Goal: Complete application form

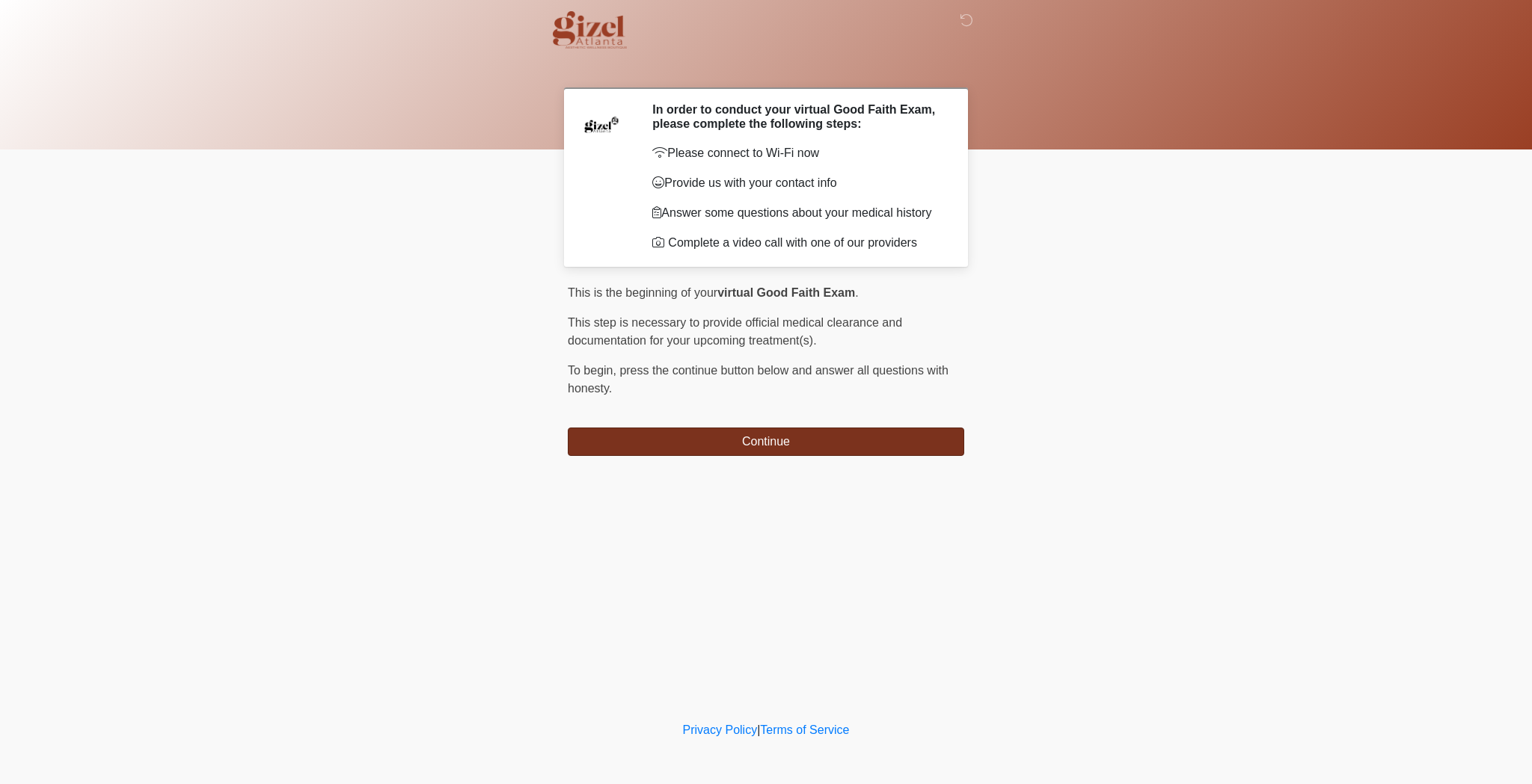
click at [701, 442] on button "Continue" at bounding box center [766, 441] width 396 height 28
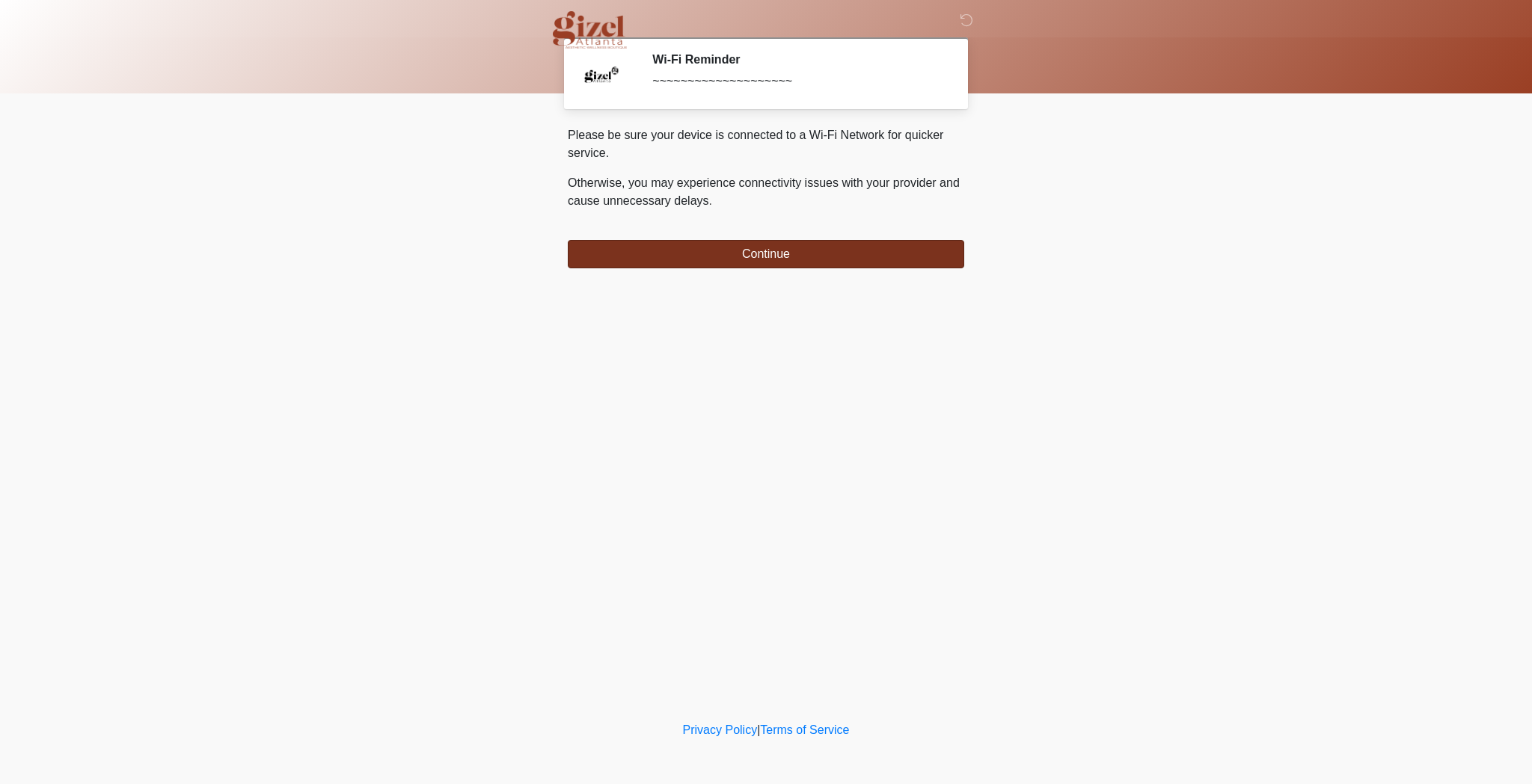
click at [816, 264] on button "Continue" at bounding box center [766, 254] width 396 height 28
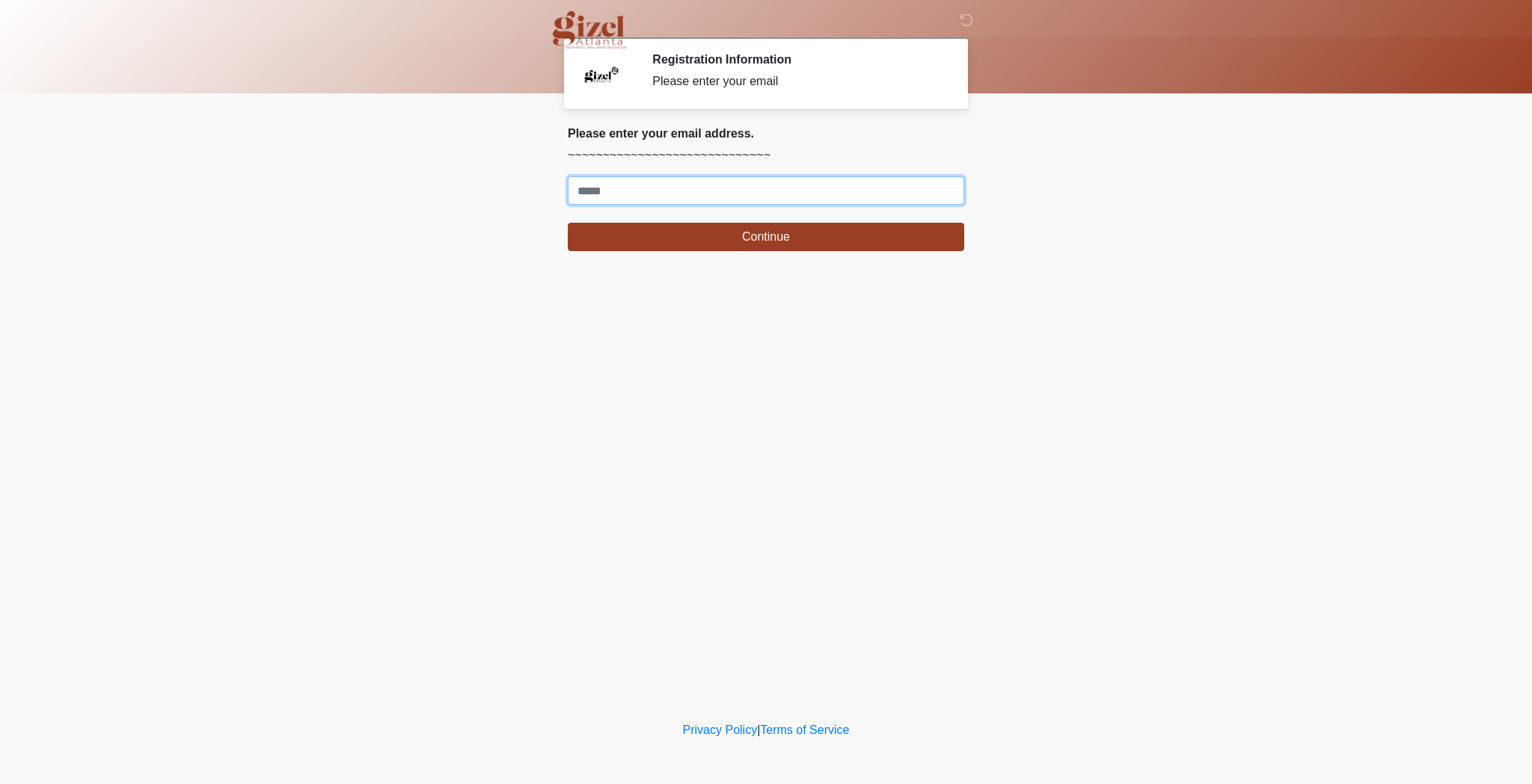
click at [765, 191] on input "Where should we email your treatment plan?" at bounding box center [766, 190] width 396 height 28
type input "**********"
click at [766, 237] on button "Continue" at bounding box center [766, 236] width 396 height 28
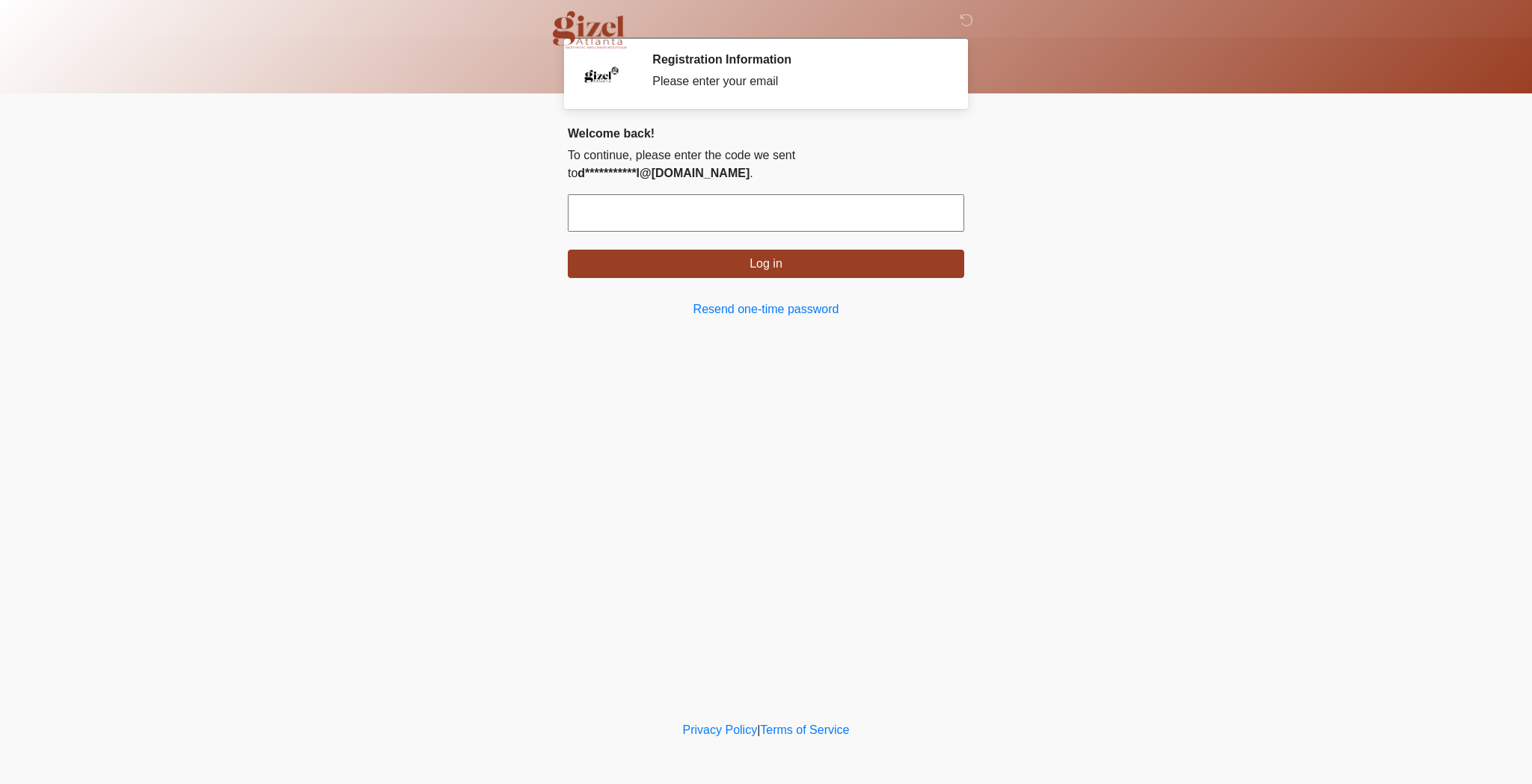
click at [691, 200] on input "text" at bounding box center [766, 213] width 396 height 37
type input "******"
click at [797, 263] on div "**********" at bounding box center [766, 222] width 396 height 192
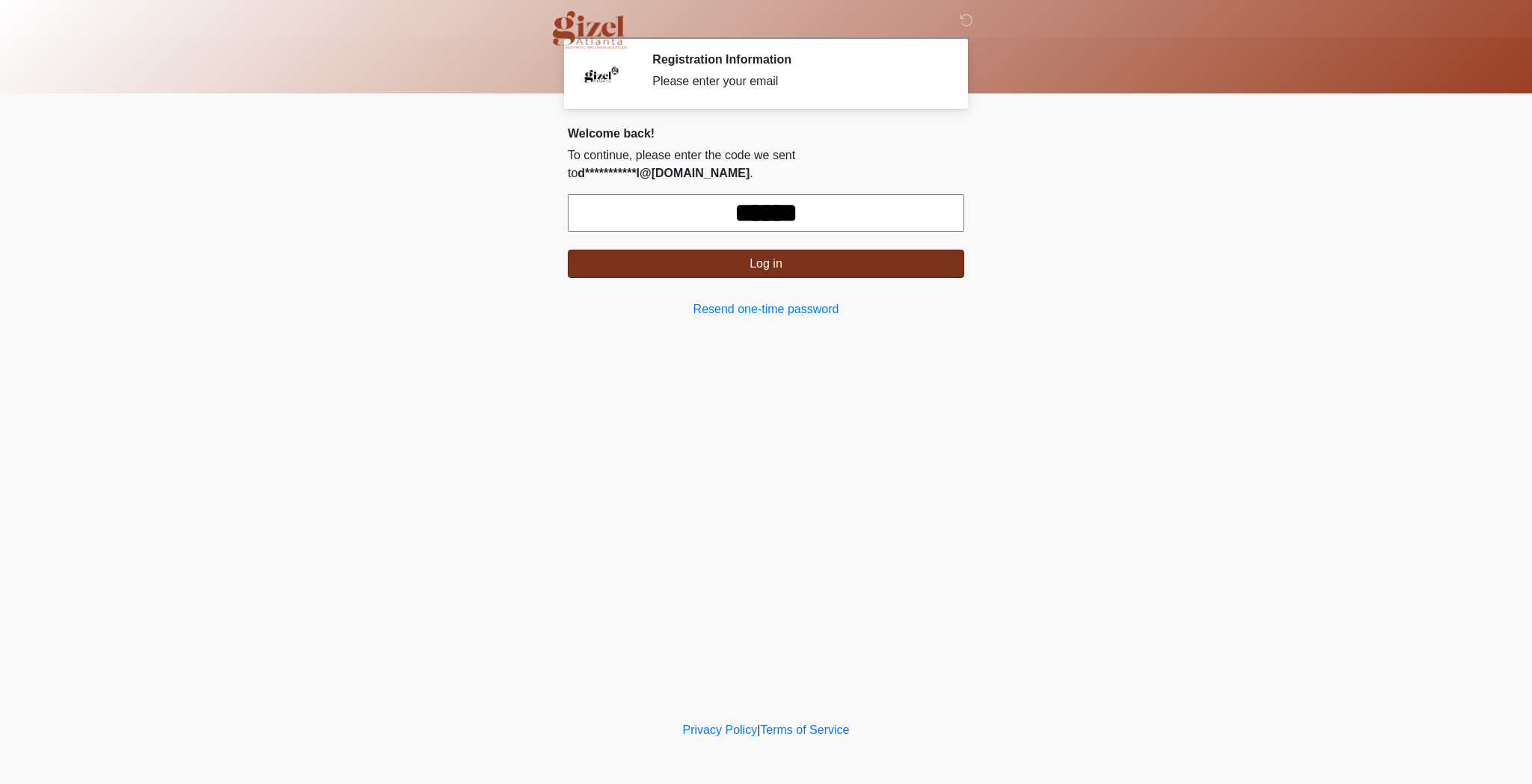
click at [790, 254] on button "Log in" at bounding box center [766, 264] width 396 height 28
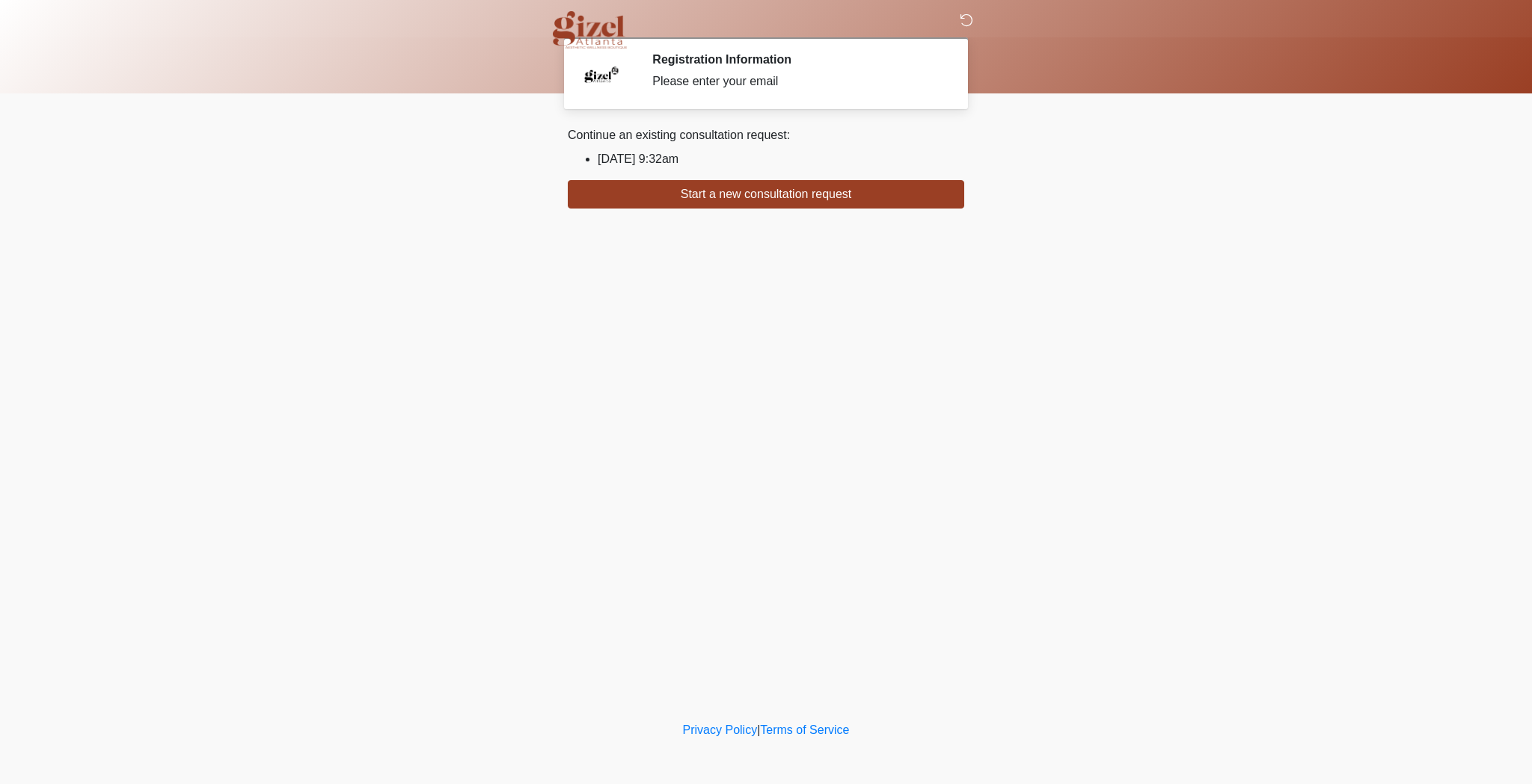
click at [964, 20] on icon at bounding box center [967, 21] width 14 height 14
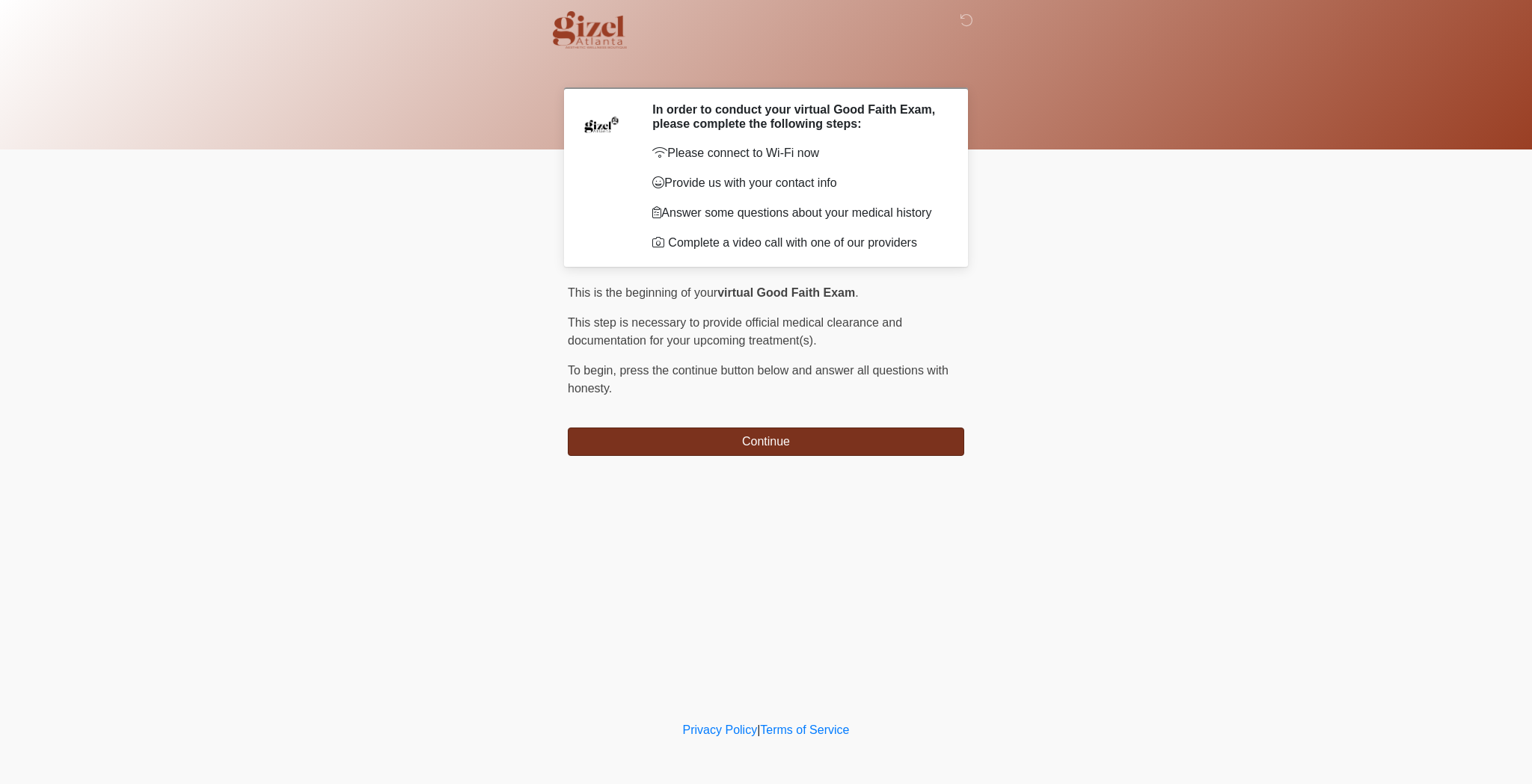
click at [770, 452] on button "Continue" at bounding box center [766, 441] width 396 height 28
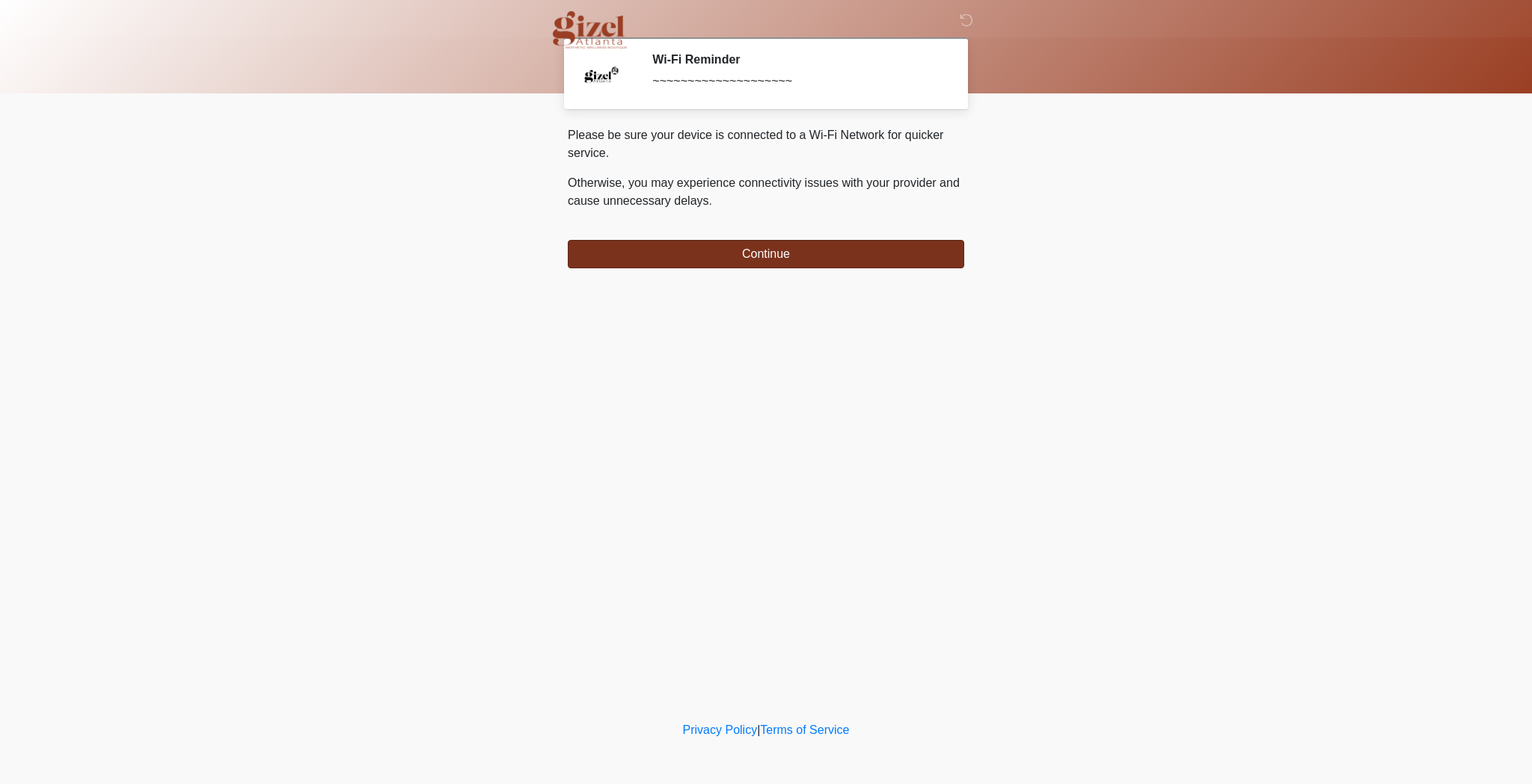
click at [745, 253] on button "Continue" at bounding box center [766, 254] width 396 height 28
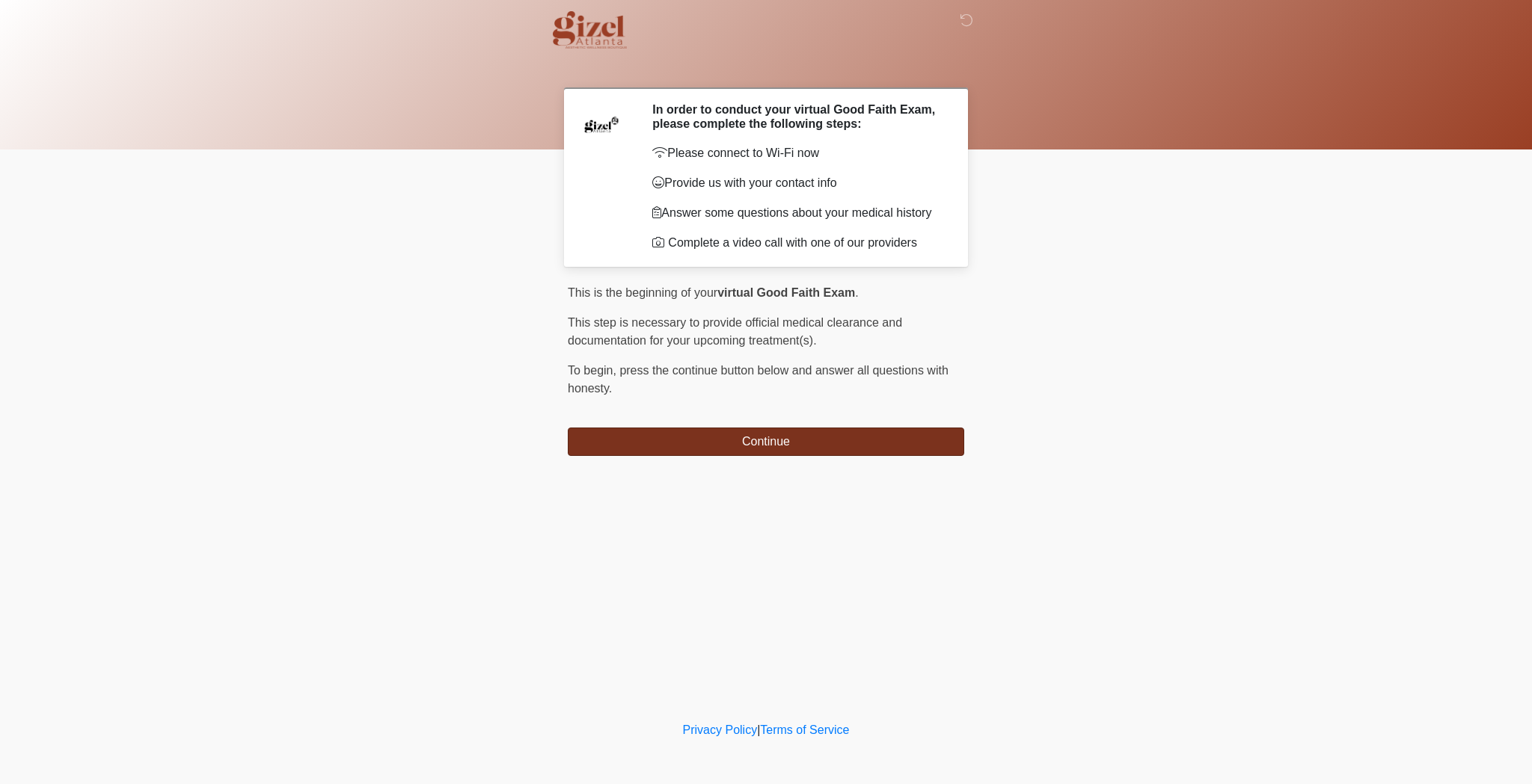
click at [711, 449] on button "Continue" at bounding box center [766, 441] width 396 height 28
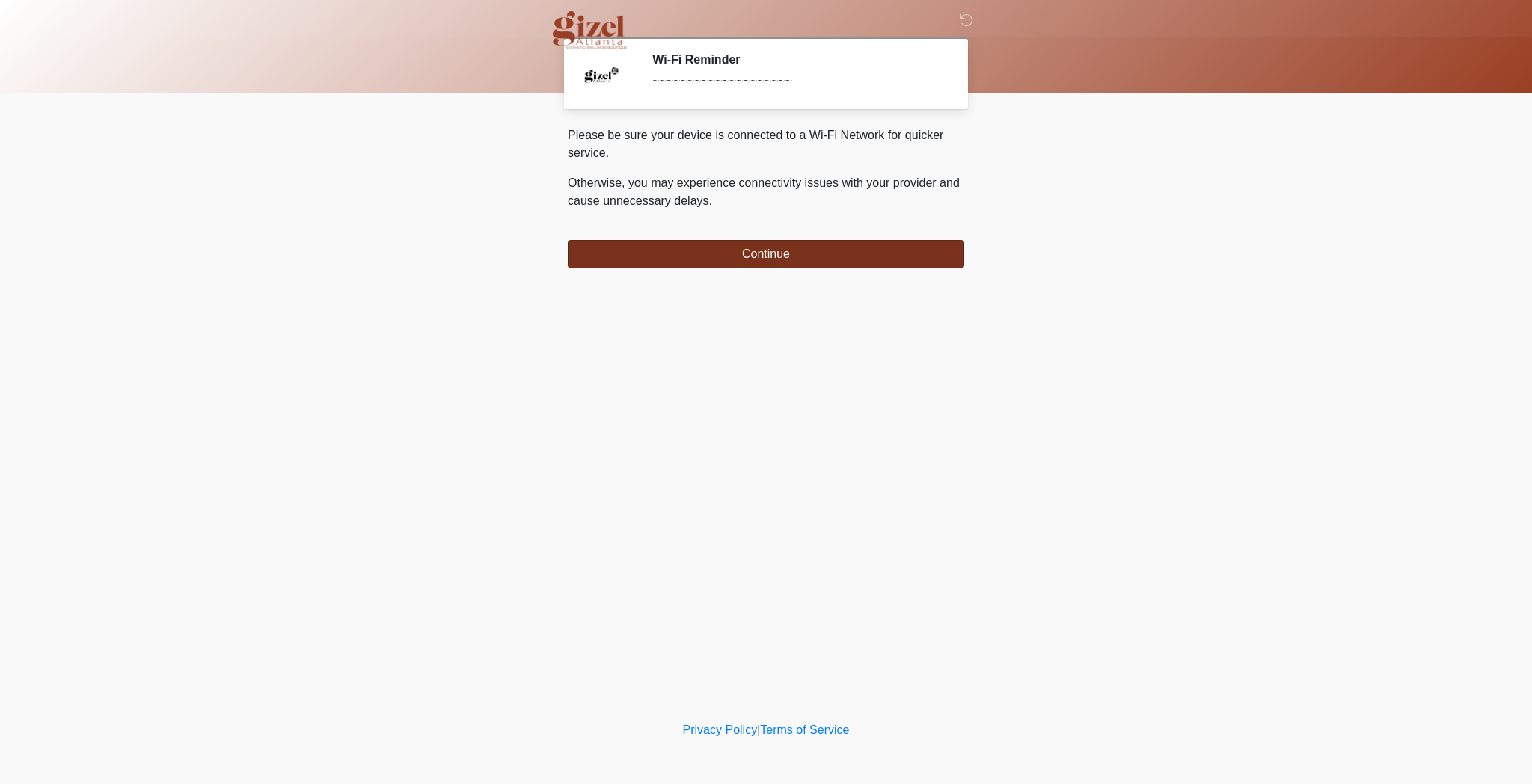
click at [678, 254] on button "Continue" at bounding box center [766, 254] width 396 height 28
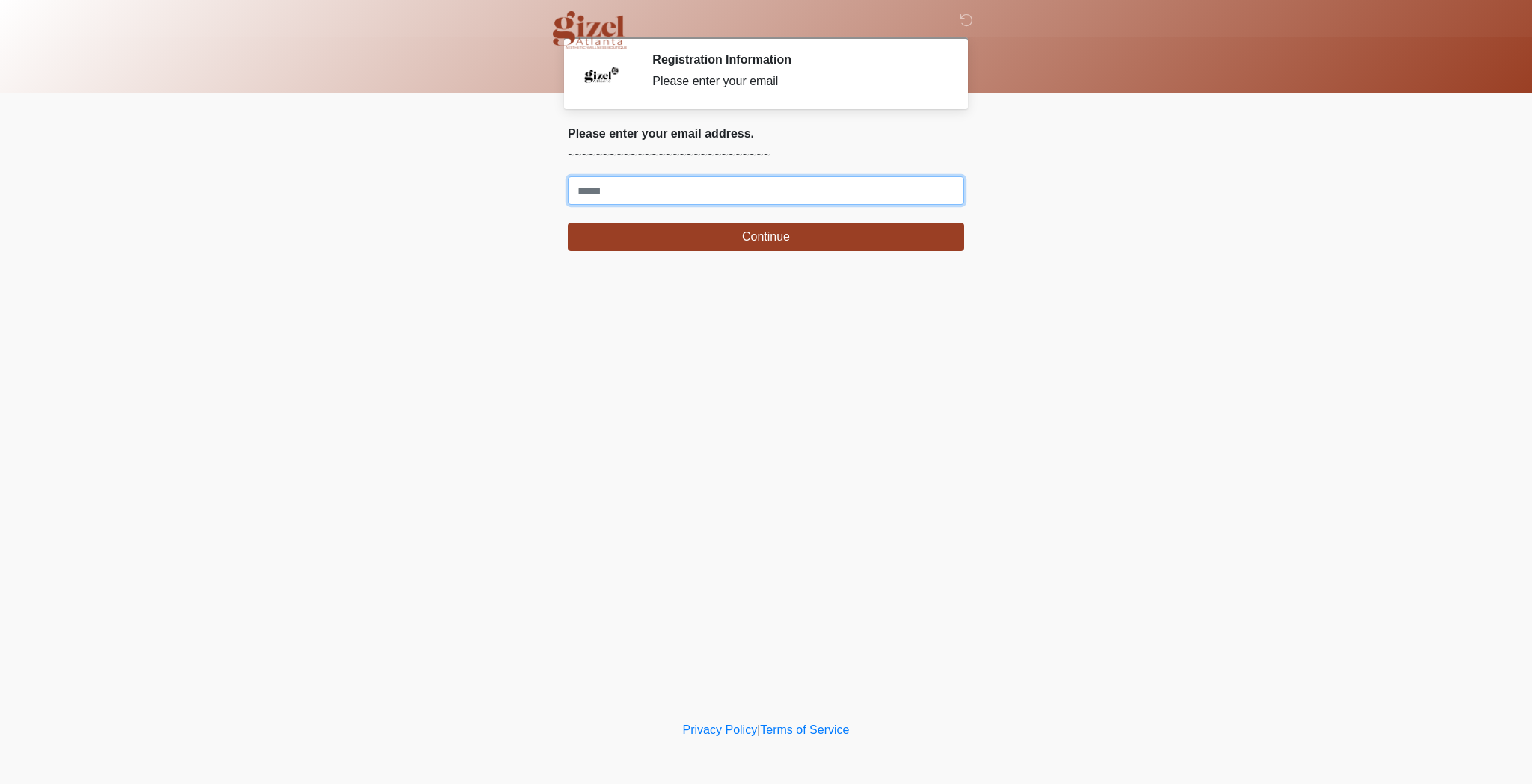
click at [719, 193] on input "Where should we email your treatment plan?" at bounding box center [766, 190] width 396 height 28
type input "**********"
click at [766, 237] on button "Continue" at bounding box center [766, 236] width 396 height 28
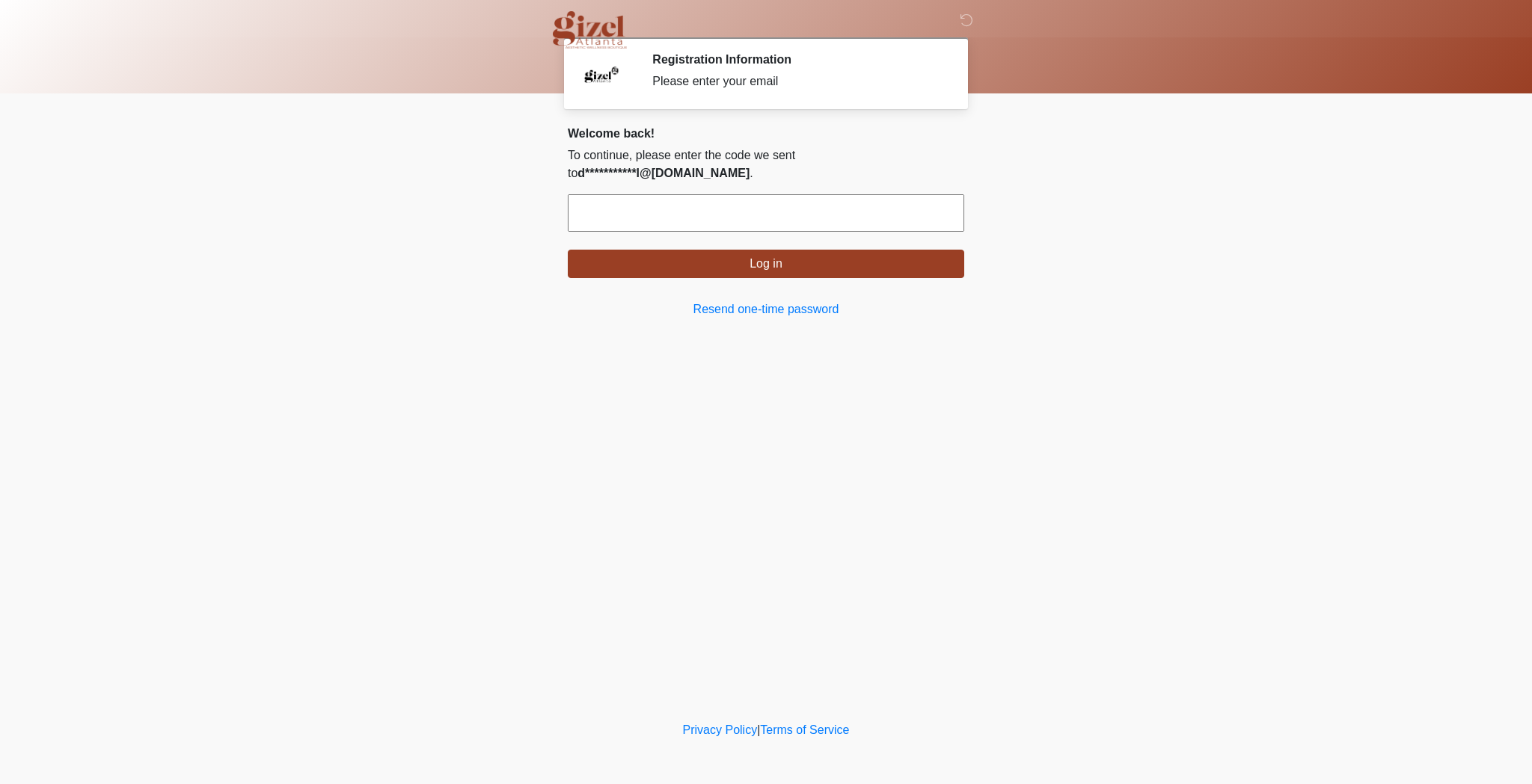
click at [865, 207] on input "text" at bounding box center [766, 213] width 396 height 37
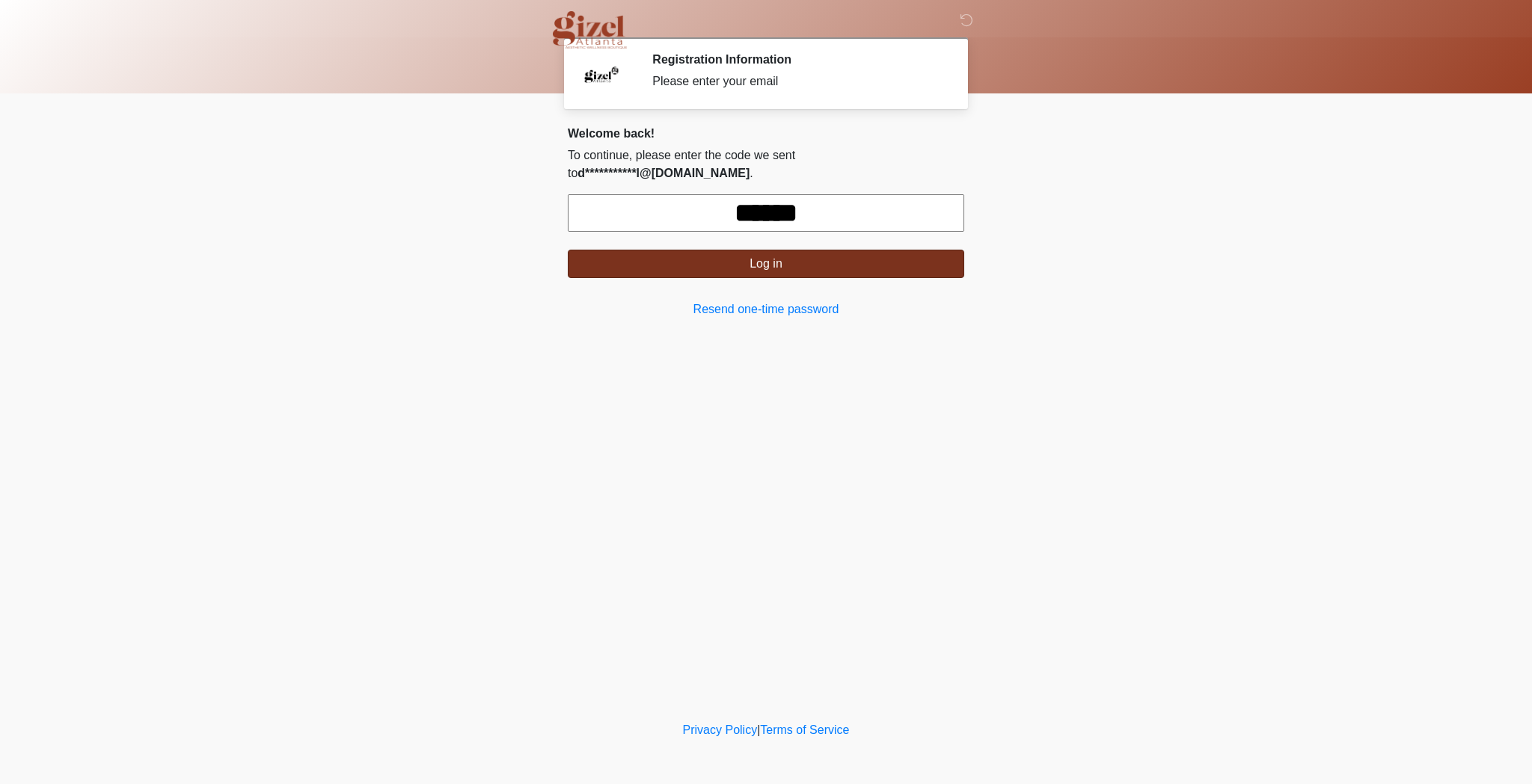
type input "******"
click at [823, 250] on button "Log in" at bounding box center [766, 264] width 396 height 28
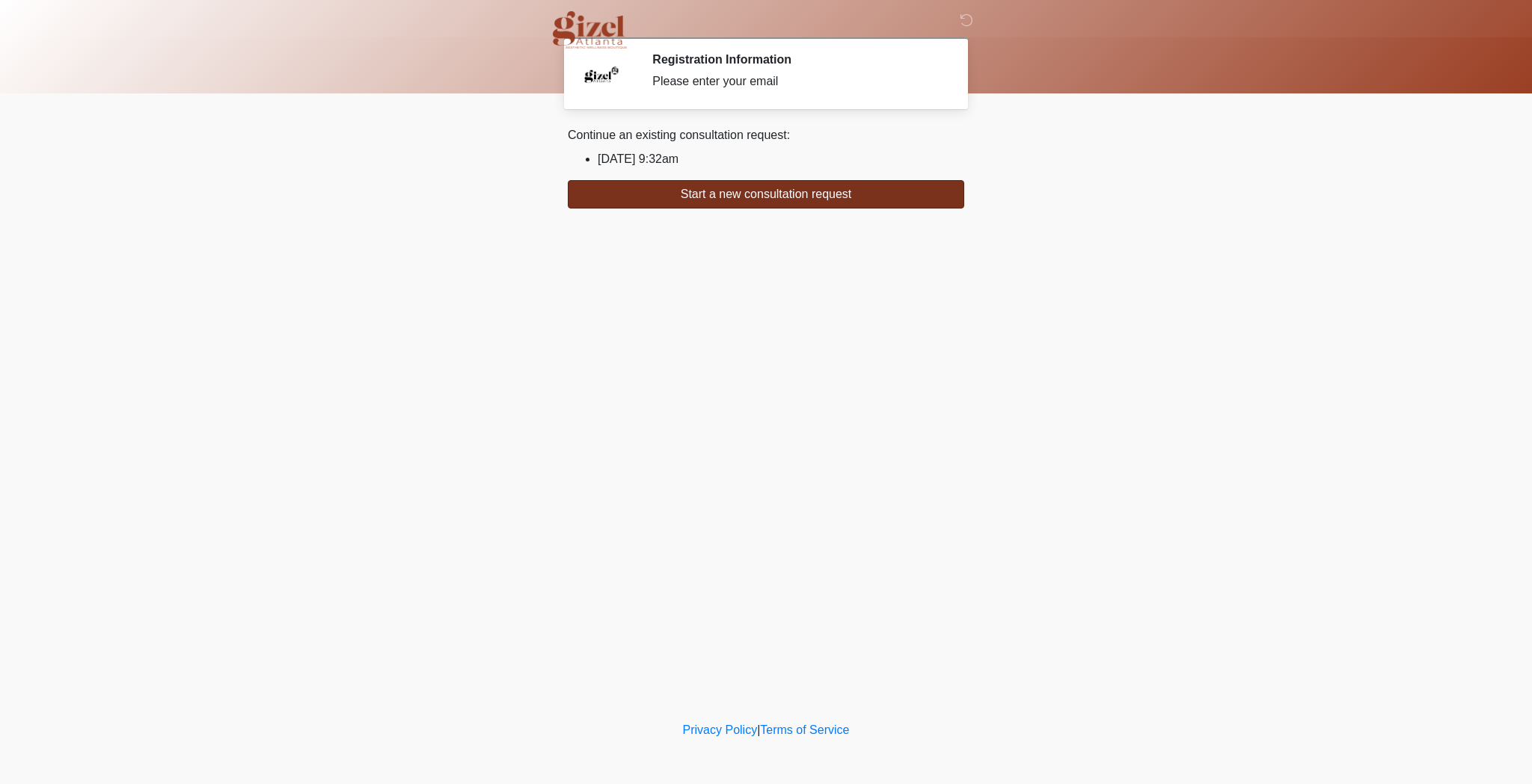
click at [807, 192] on button "Start a new consultation request" at bounding box center [766, 194] width 396 height 28
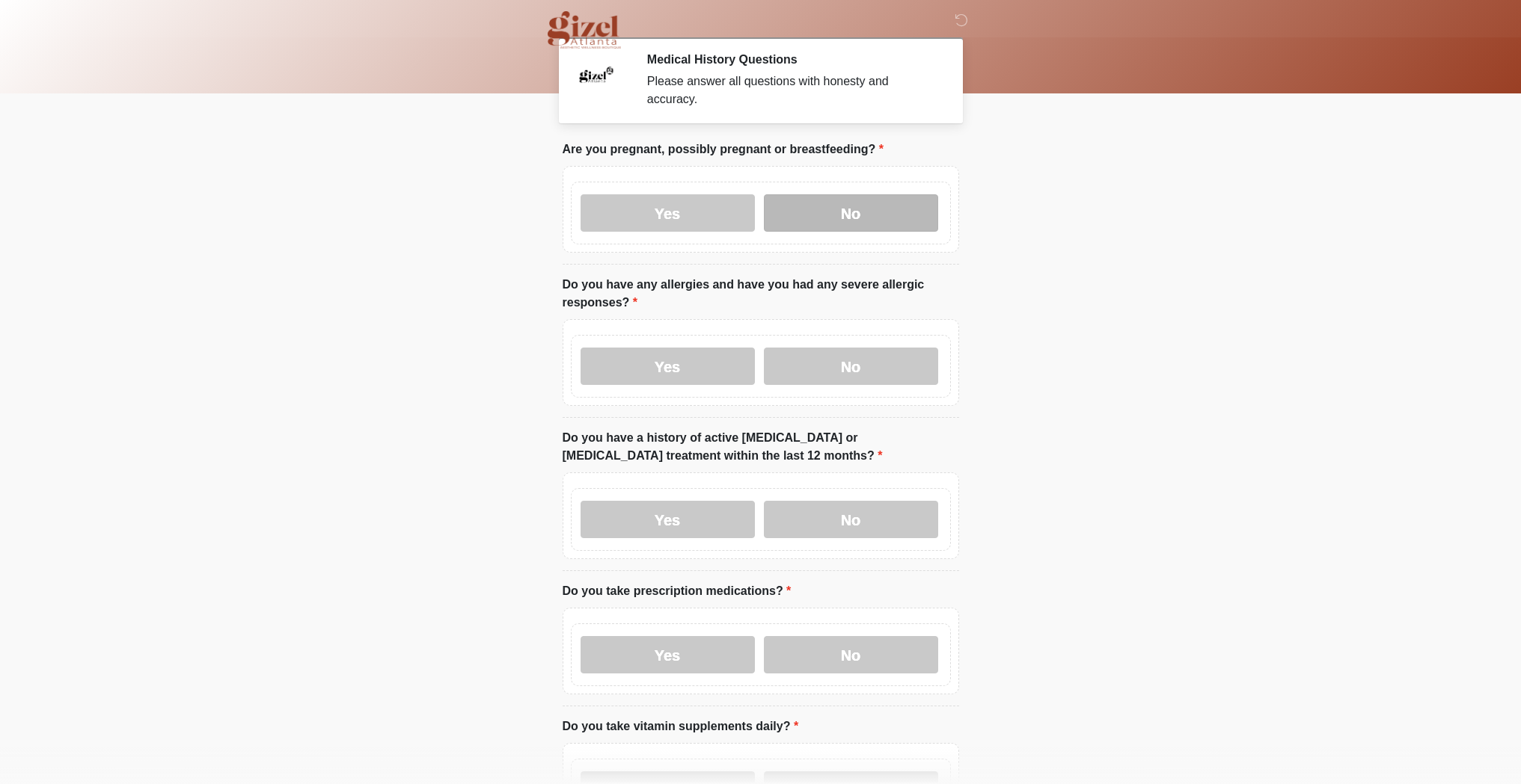
click at [822, 215] on label "No" at bounding box center [851, 213] width 174 height 37
drag, startPoint x: 872, startPoint y: 350, endPoint x: 866, endPoint y: 367, distance: 18.0
click at [870, 351] on label "No" at bounding box center [851, 366] width 174 height 37
drag, startPoint x: 820, startPoint y: 527, endPoint x: 830, endPoint y: 542, distance: 18.0
click at [829, 541] on div "Yes No" at bounding box center [760, 519] width 380 height 62
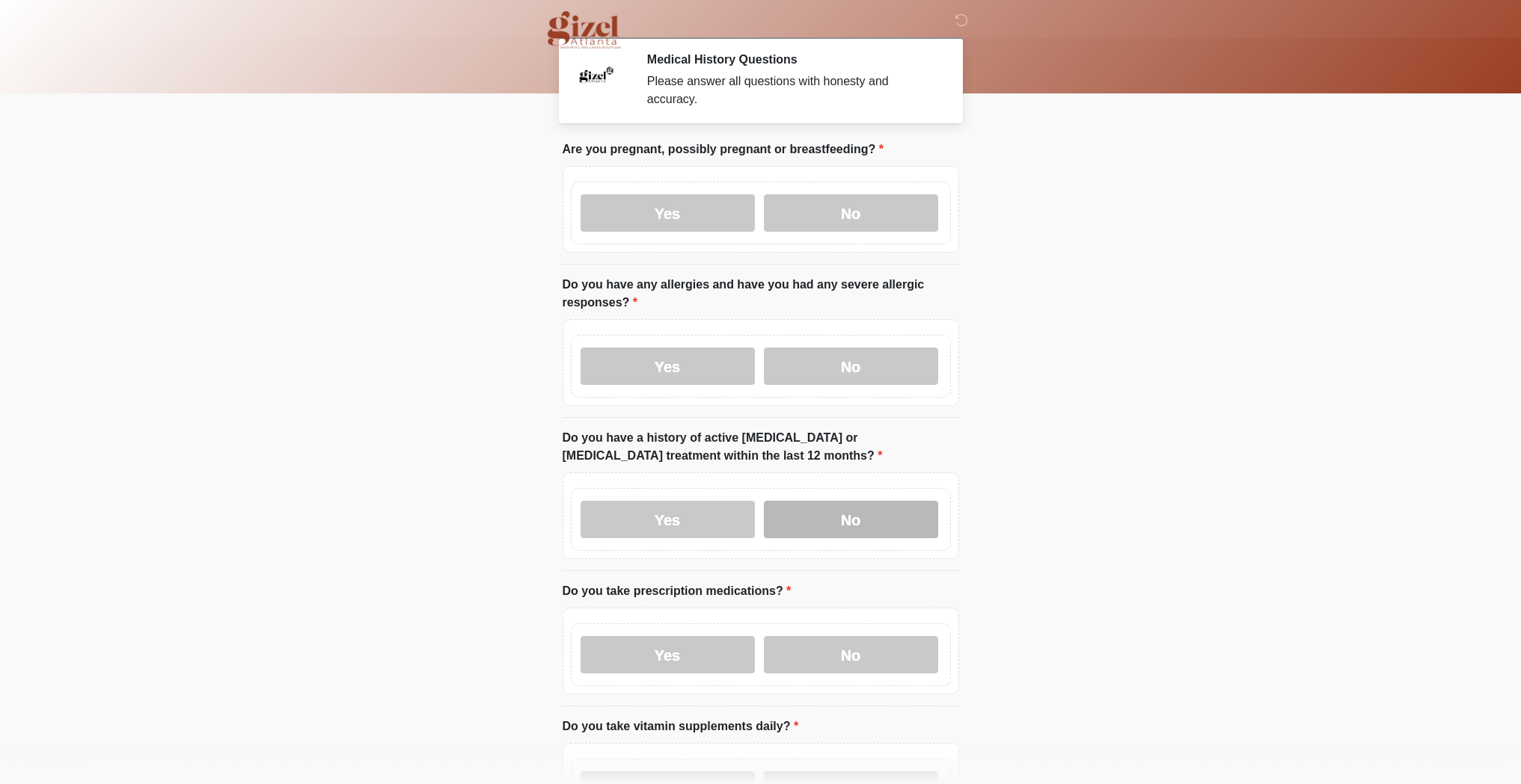
click at [875, 528] on label "No" at bounding box center [851, 519] width 174 height 37
click at [874, 665] on label "No" at bounding box center [851, 655] width 174 height 37
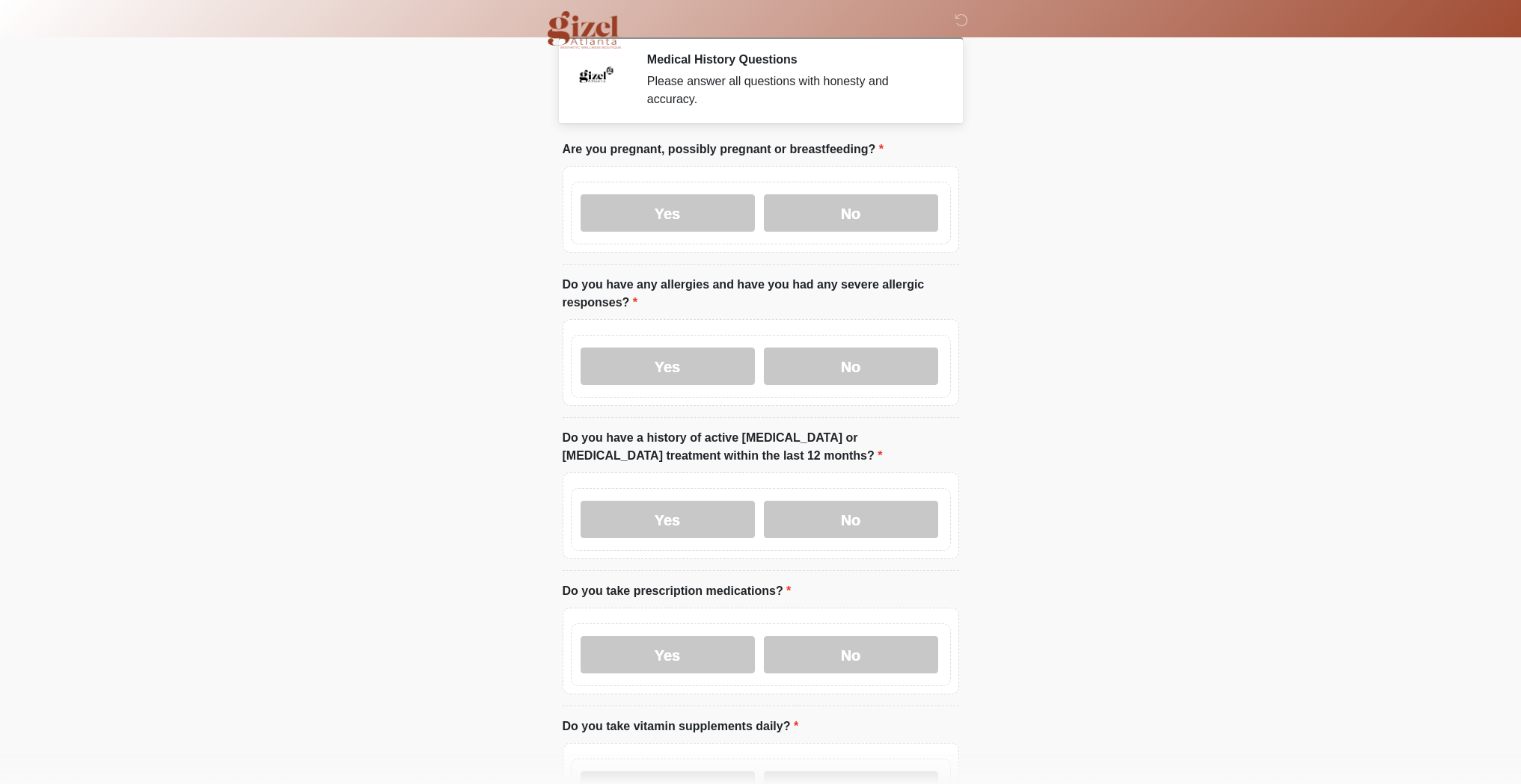
scroll to position [124, 0]
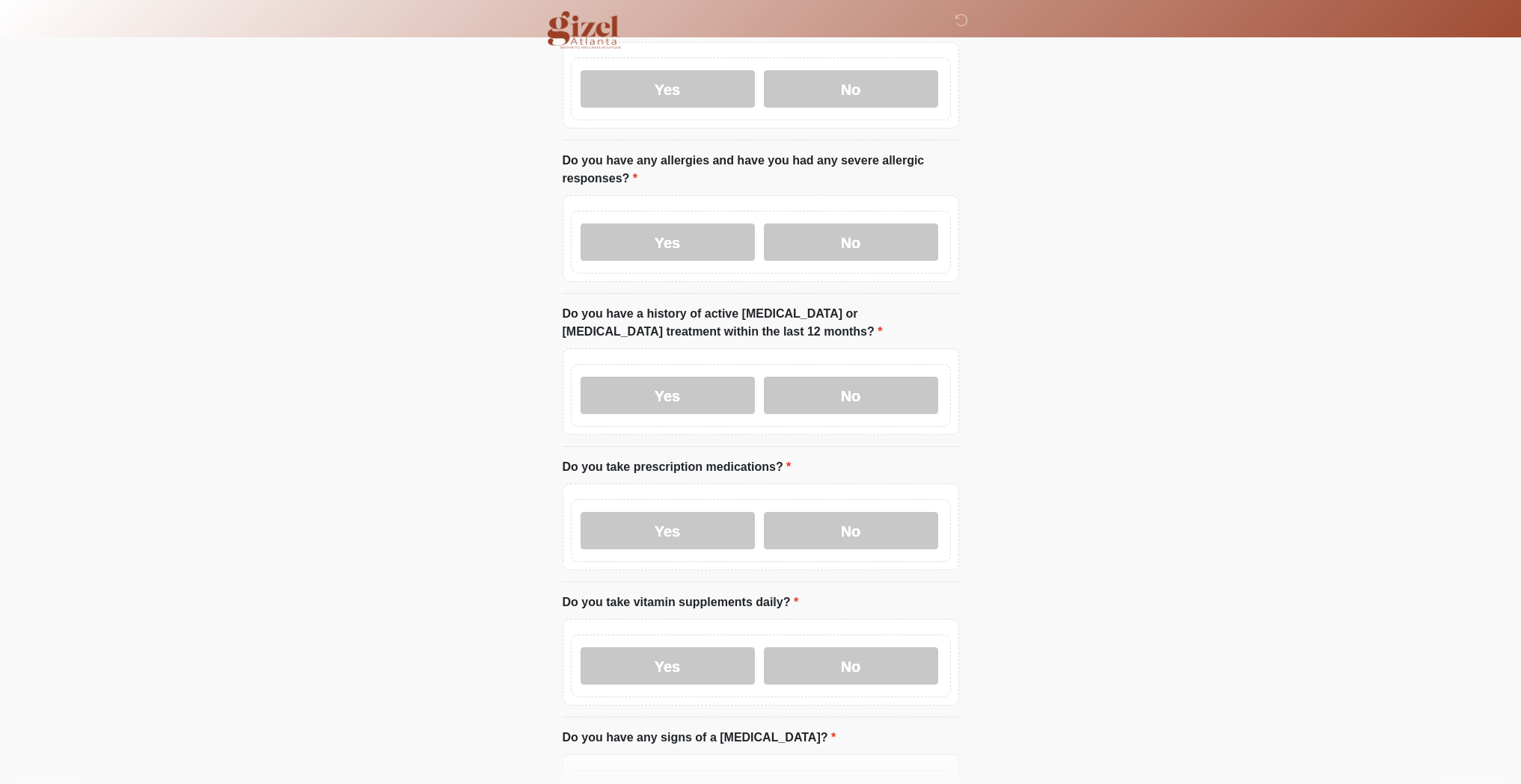
drag, startPoint x: 867, startPoint y: 653, endPoint x: 860, endPoint y: 632, distance: 22.1
click at [867, 653] on label "No" at bounding box center [851, 666] width 174 height 37
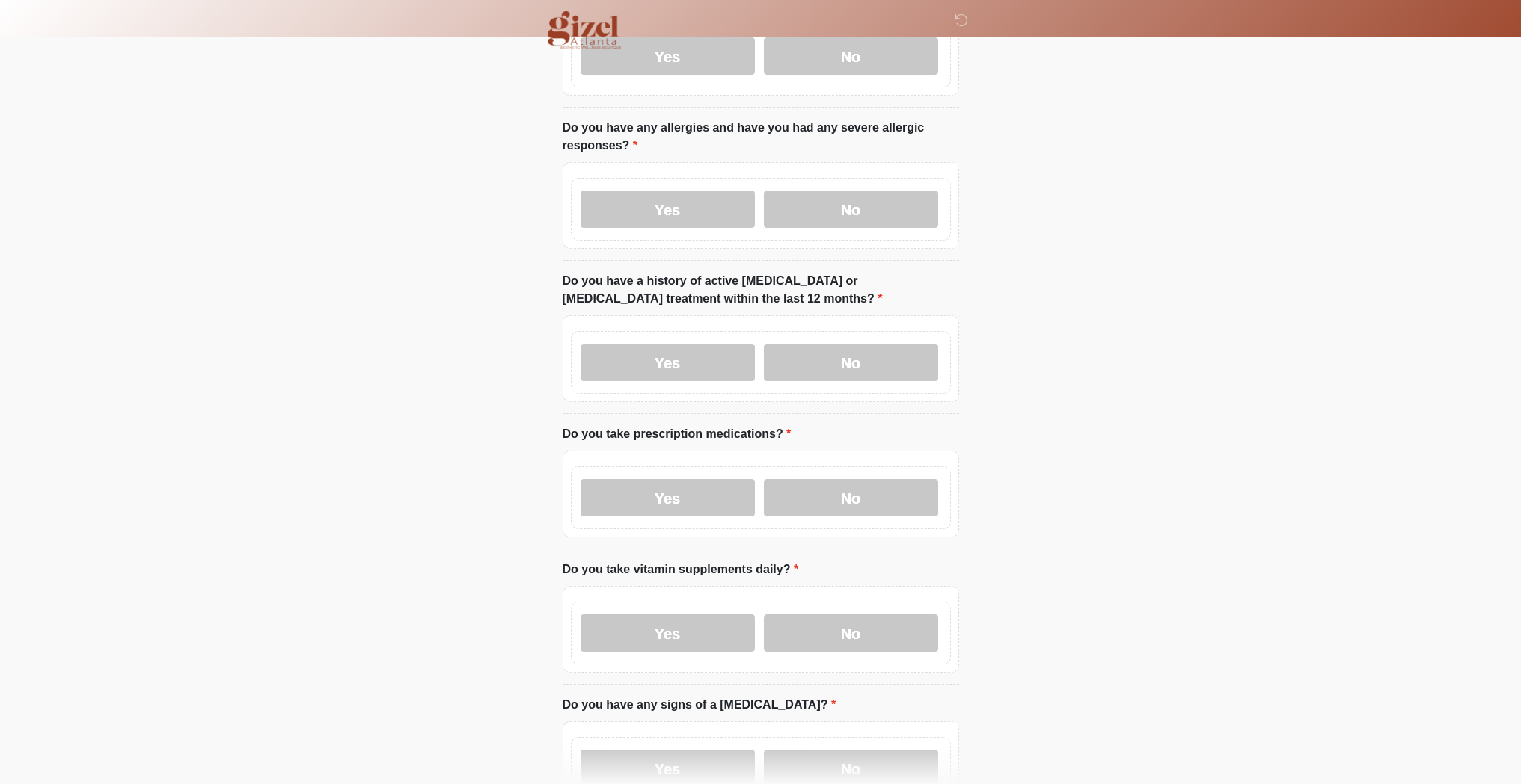
scroll to position [1065, 0]
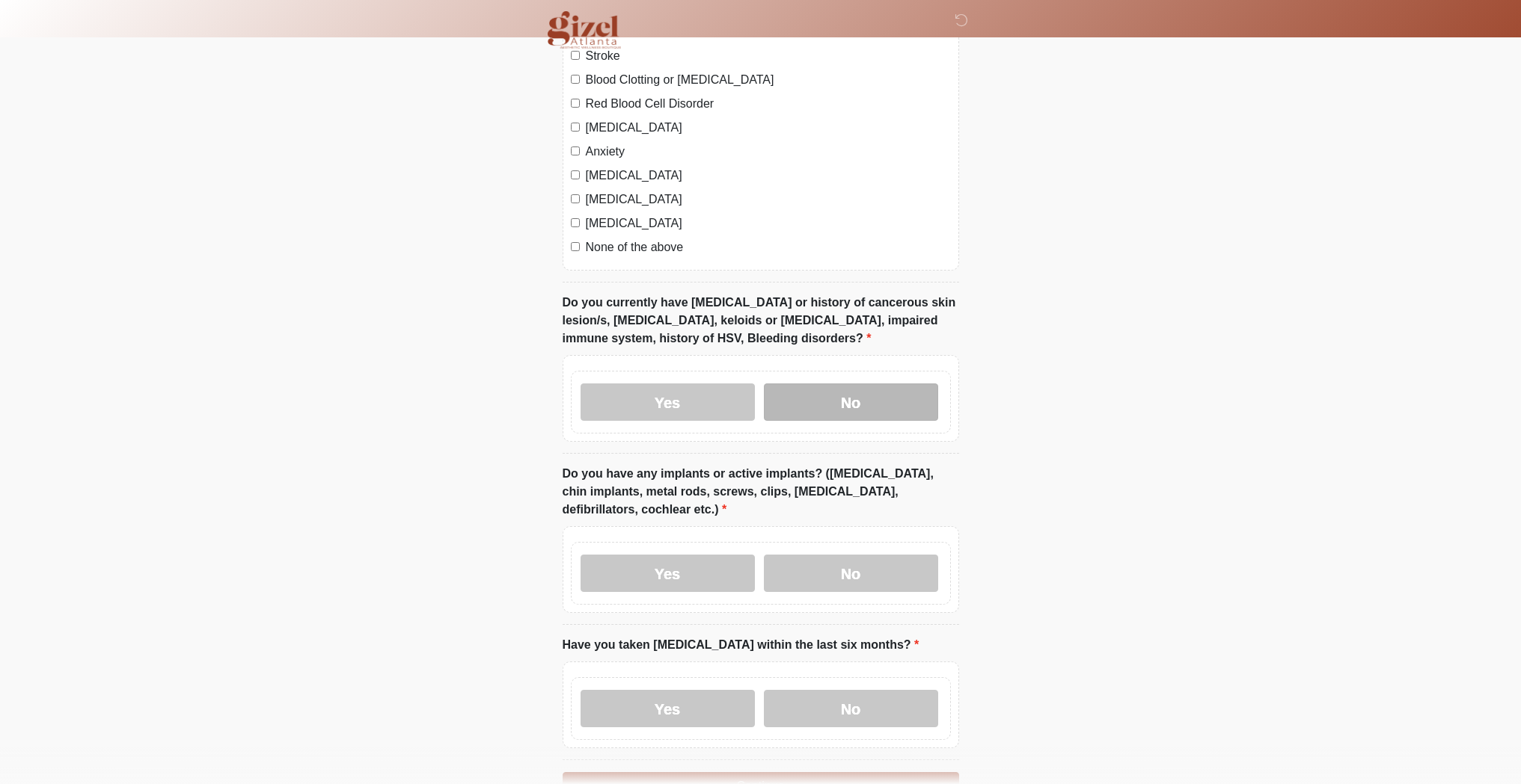
click at [890, 395] on label "No" at bounding box center [851, 402] width 174 height 37
click at [893, 570] on label "No" at bounding box center [851, 573] width 174 height 37
click at [883, 700] on label "No" at bounding box center [851, 709] width 174 height 37
click at [621, 249] on label "None of the above" at bounding box center [769, 247] width 365 height 18
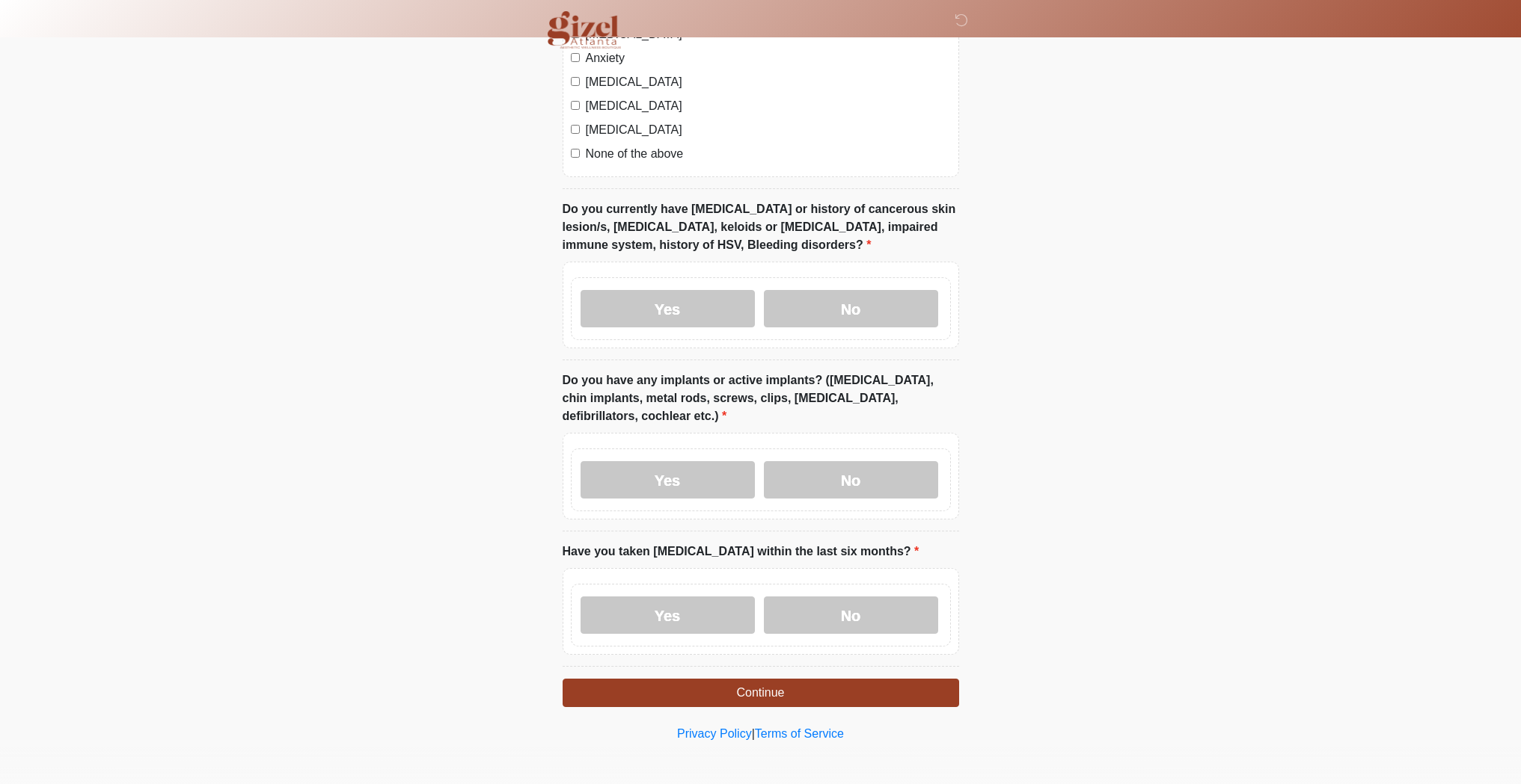
click at [744, 697] on button "Continue" at bounding box center [761, 692] width 397 height 28
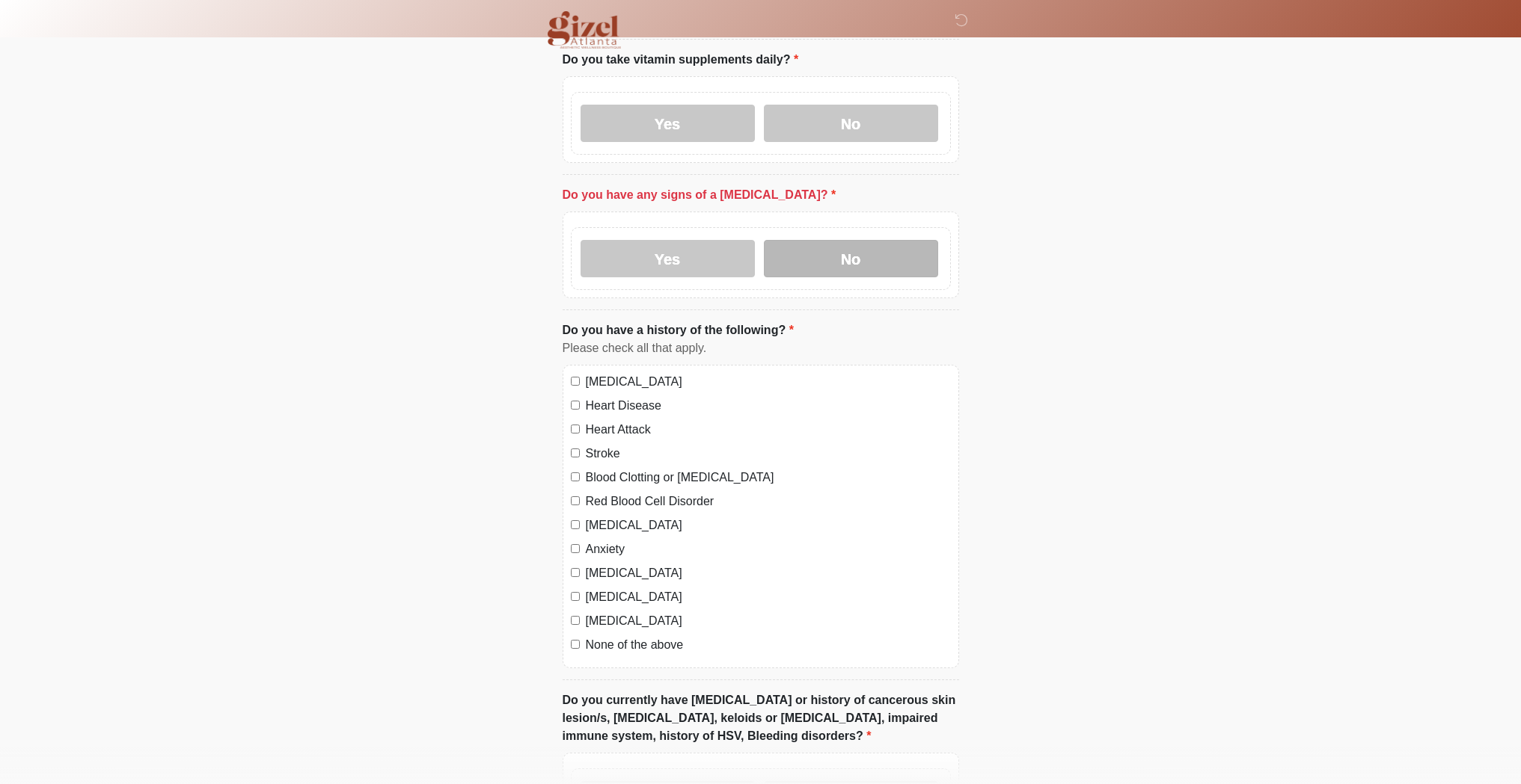
click at [870, 251] on label "No" at bounding box center [851, 259] width 174 height 37
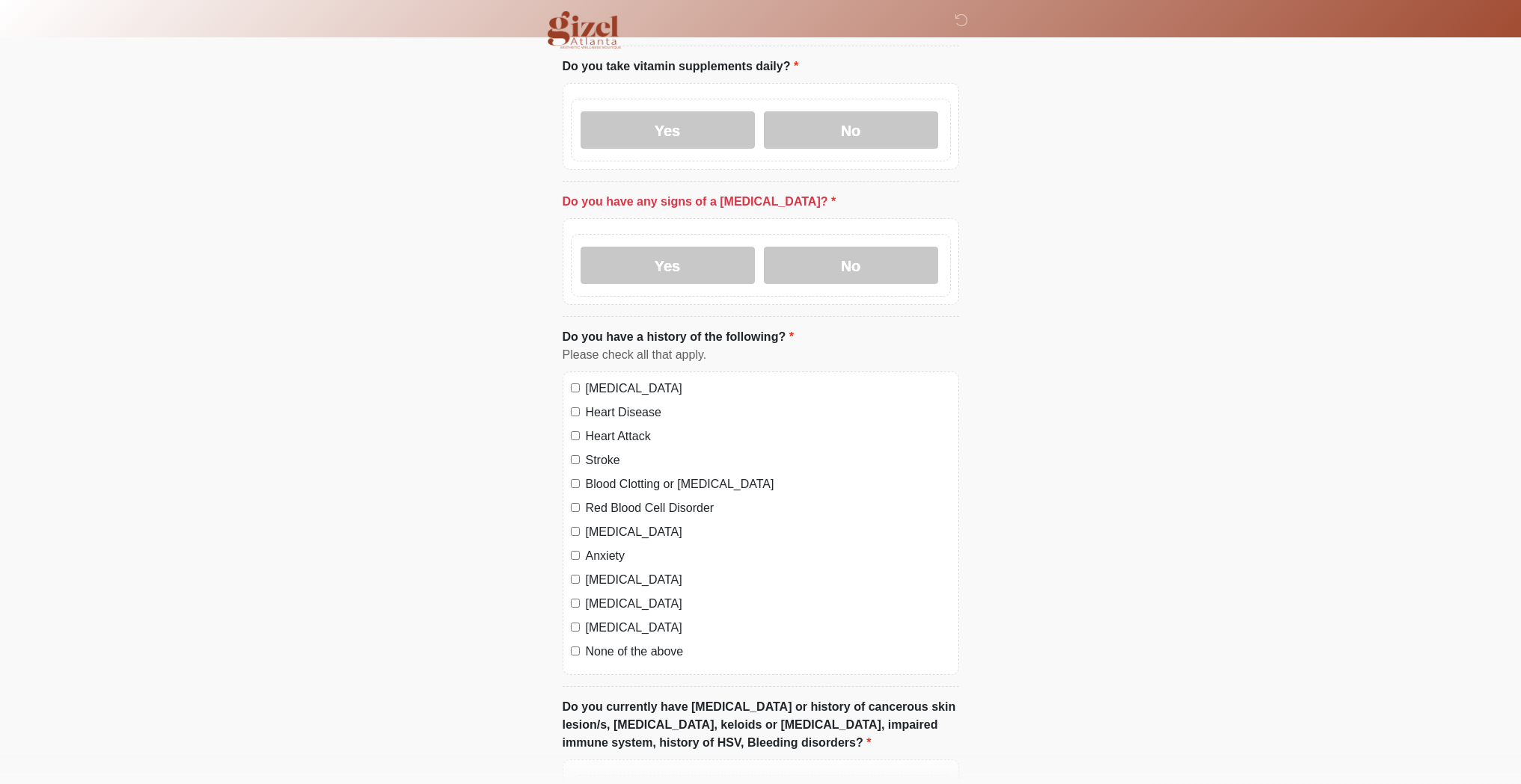
scroll to position [1158, 0]
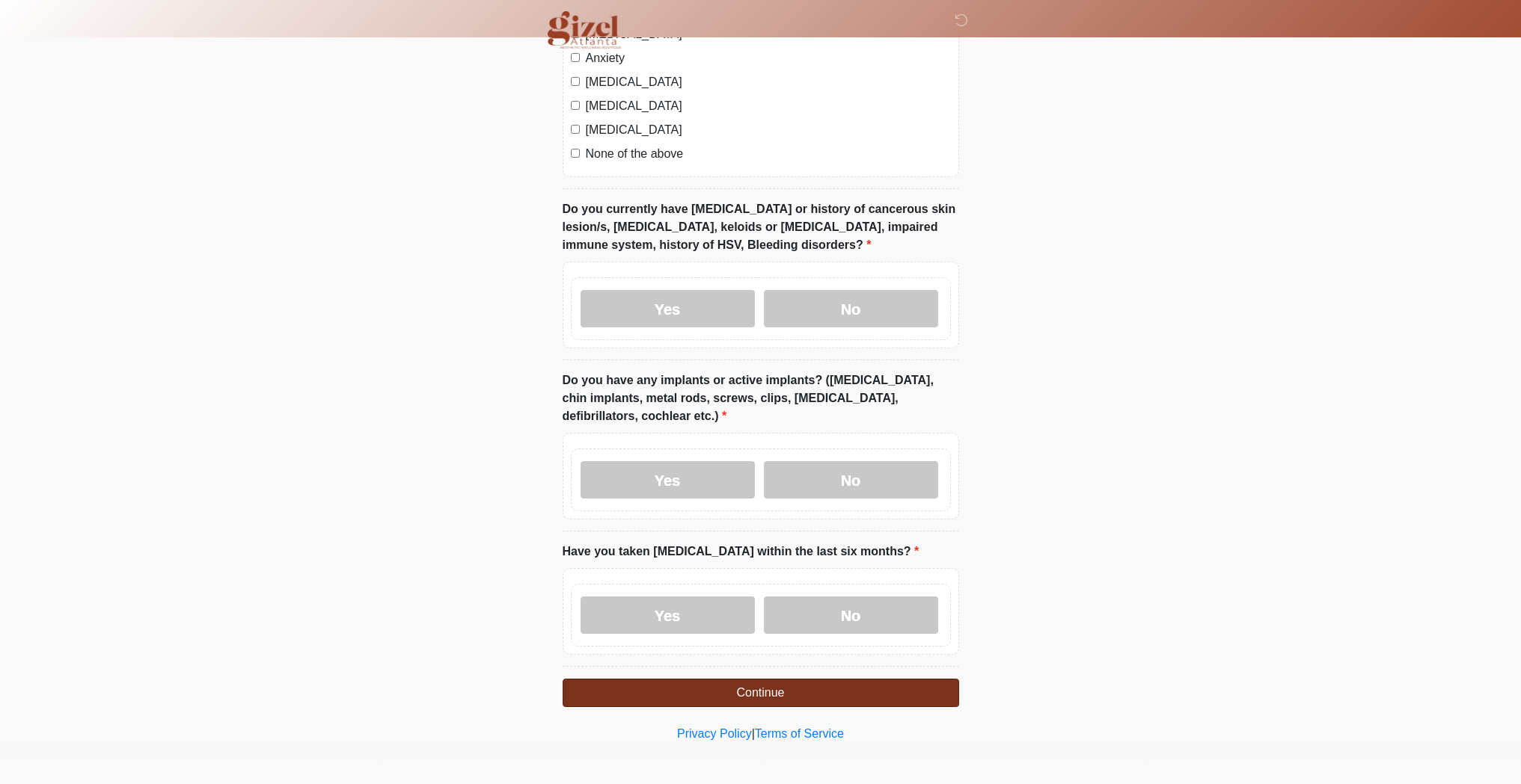
click at [744, 692] on button "Continue" at bounding box center [761, 692] width 397 height 28
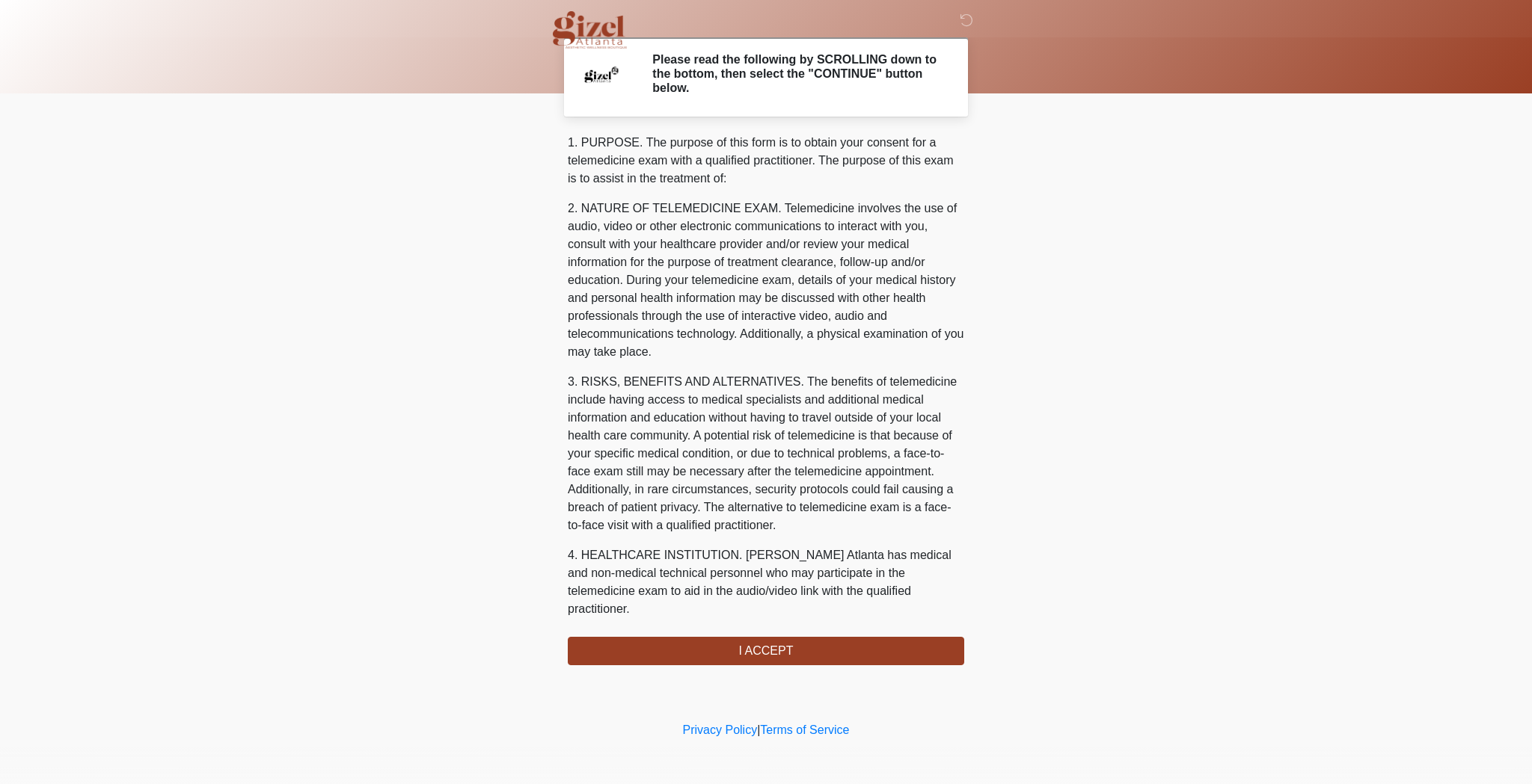
scroll to position [382, 0]
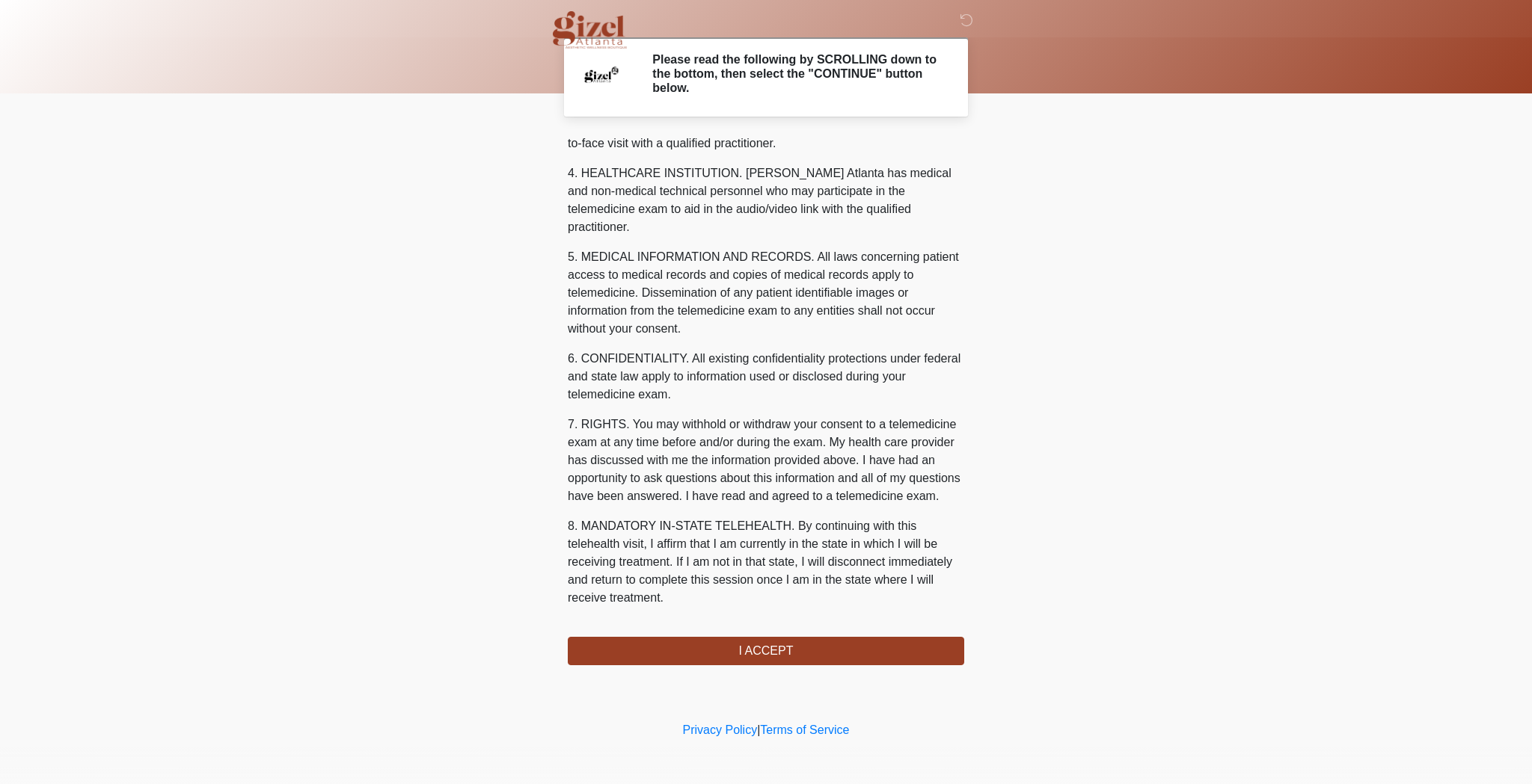
click at [708, 667] on div "‎ ‎ Please read the following by SCROLLING down to the bottom, then select the …" at bounding box center [766, 358] width 449 height 688
click at [733, 654] on button "I ACCEPT" at bounding box center [766, 651] width 396 height 28
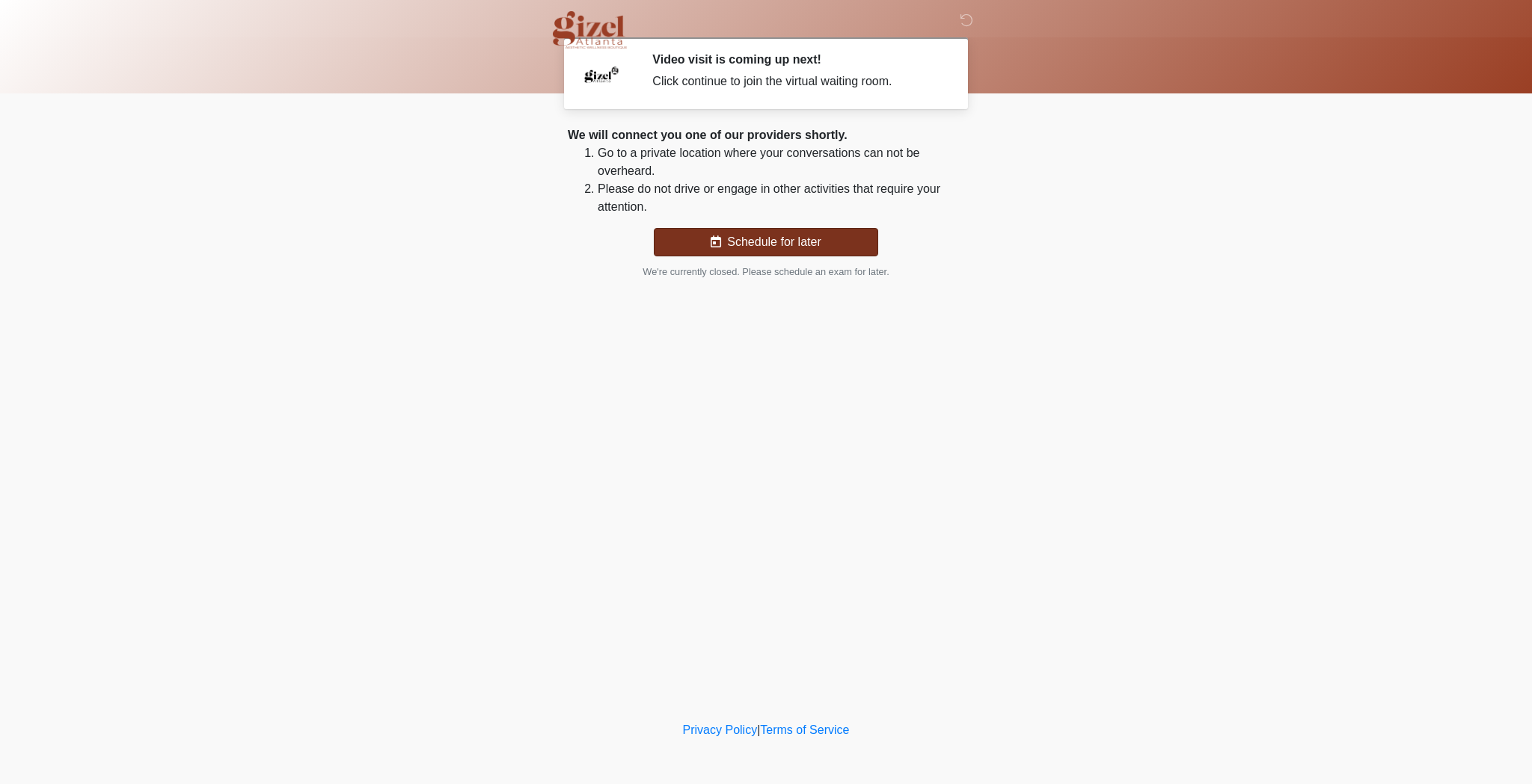
click at [800, 232] on button "Schedule for later" at bounding box center [766, 242] width 225 height 28
